Goal: Task Accomplishment & Management: Complete application form

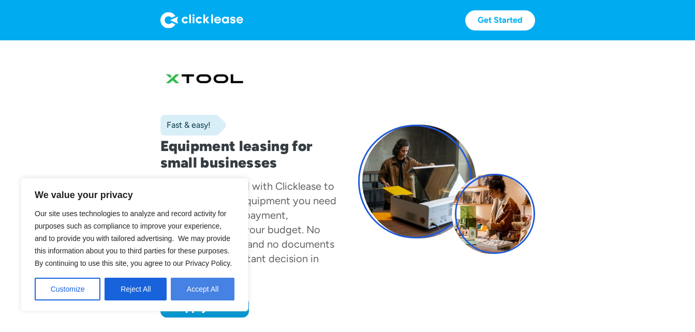
click at [214, 297] on button "Accept All" at bounding box center [203, 289] width 64 height 23
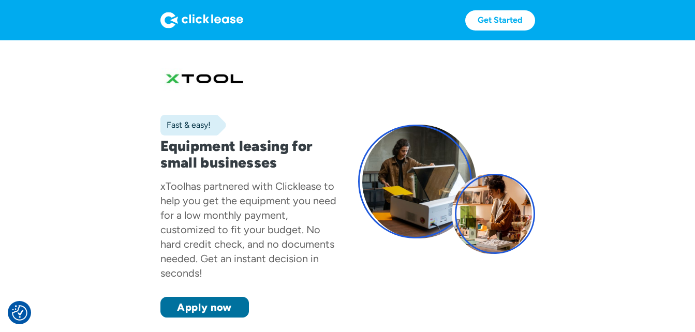
click at [218, 312] on link "Apply now" at bounding box center [204, 307] width 89 height 21
